Goal: Transaction & Acquisition: Register for event/course

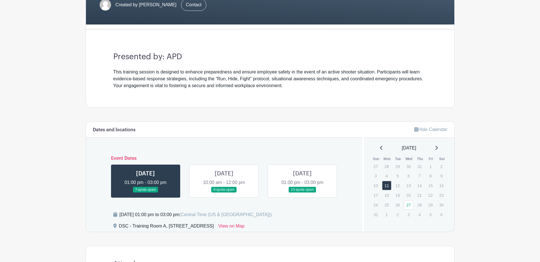
scroll to position [142, 0]
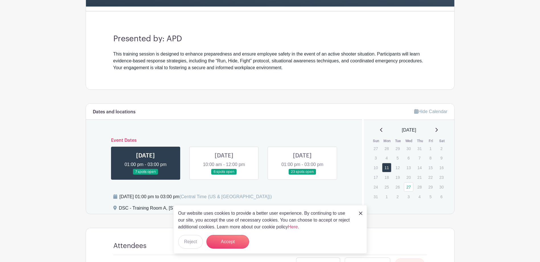
click at [224, 175] on link at bounding box center [224, 175] width 0 height 0
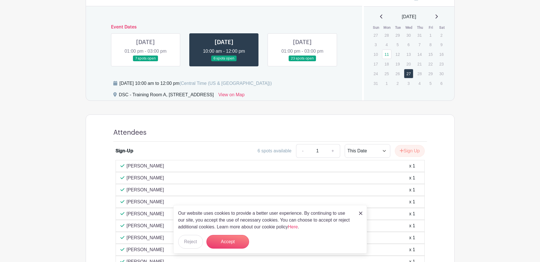
scroll to position [228, 0]
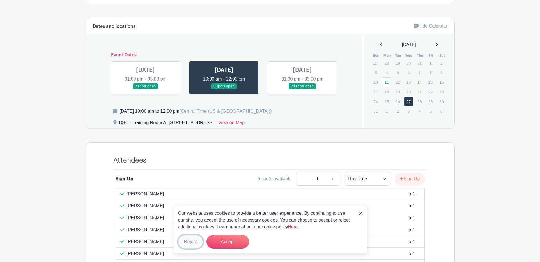
click at [196, 244] on button "Reject" at bounding box center [190, 242] width 25 height 14
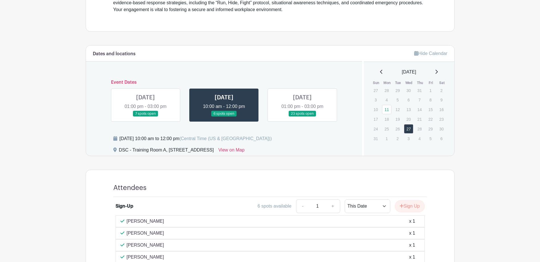
scroll to position [199, 0]
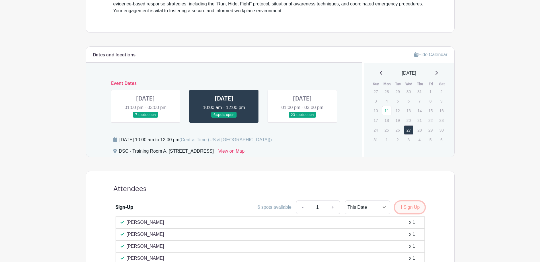
click at [408, 208] on button "Sign Up" at bounding box center [410, 207] width 30 height 12
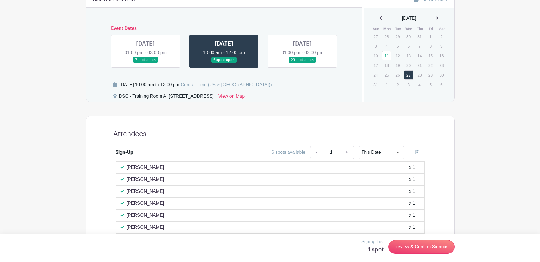
scroll to position [256, 0]
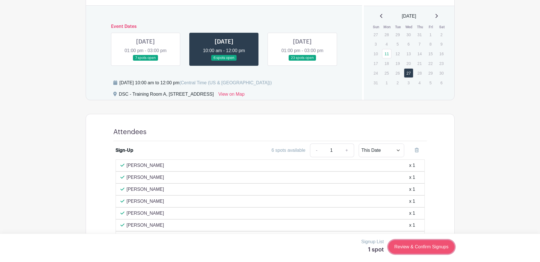
click at [423, 247] on link "Review & Confirm Signups" at bounding box center [421, 247] width 66 height 14
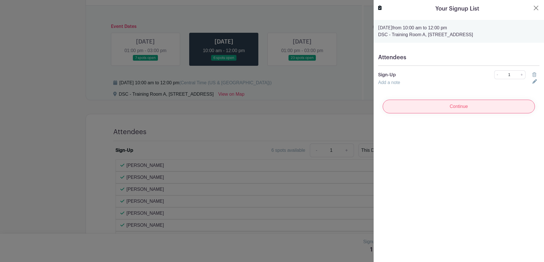
click at [421, 108] on input "Continue" at bounding box center [459, 107] width 152 height 14
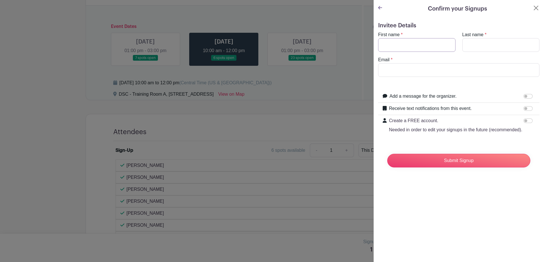
click at [394, 45] on input "First name" at bounding box center [416, 45] width 77 height 14
click at [390, 46] on input "First name" at bounding box center [416, 45] width 77 height 14
type input "Candy"
type input "Ruiz"
type input "c"
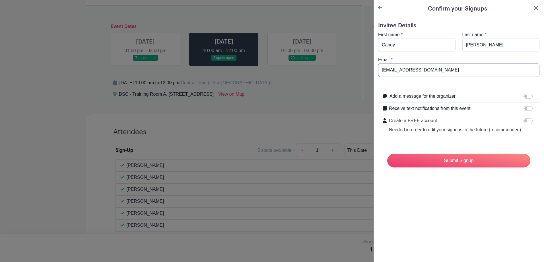
type input "ruizc@aurora.il.us"
click at [483, 208] on div "Confirm your Signups Invitee Details First name * Candy Last name * Ruiz Email …" at bounding box center [458, 131] width 171 height 262
click at [533, 10] on button "Close" at bounding box center [536, 8] width 7 height 7
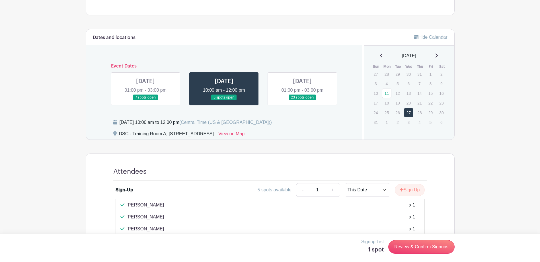
scroll to position [188, 0]
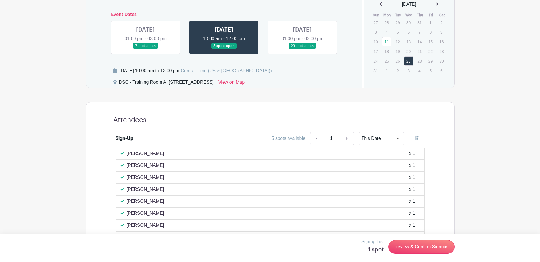
scroll to position [273, 0]
